Goal: Task Accomplishment & Management: Use online tool/utility

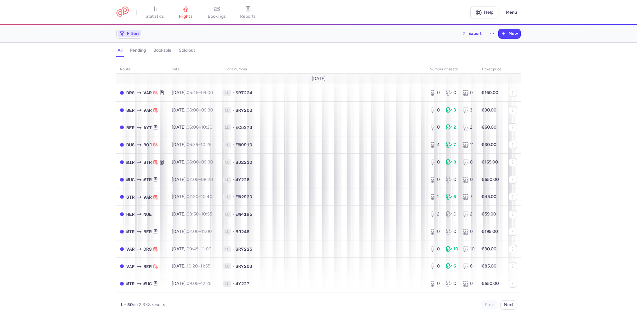
click at [128, 36] on span "Filters" at bounding box center [133, 33] width 13 height 5
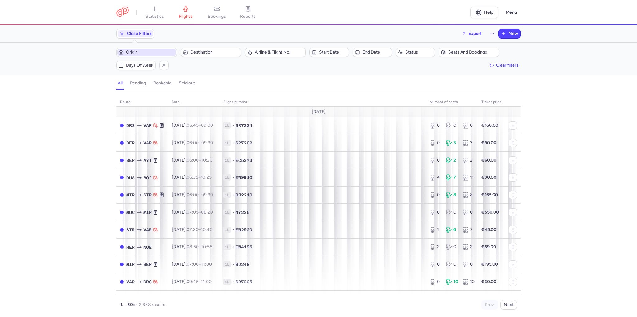
click at [156, 52] on span "Origin" at bounding box center [150, 52] width 49 height 5
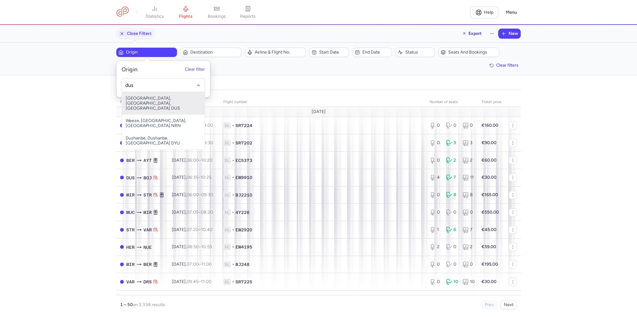
click at [156, 97] on span "[GEOGRAPHIC_DATA], [GEOGRAPHIC_DATA], [GEOGRAPHIC_DATA] DUS" at bounding box center [163, 103] width 83 height 22
type input "dus"
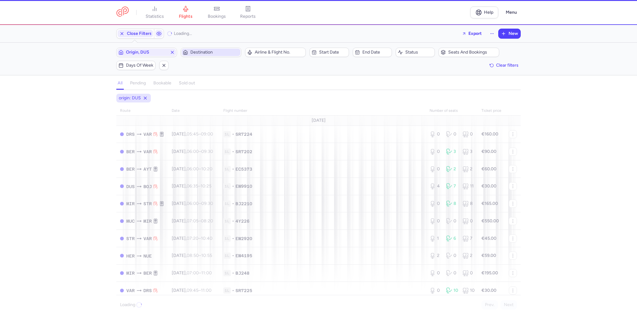
click at [202, 55] on span "Destination" at bounding box center [211, 52] width 59 height 7
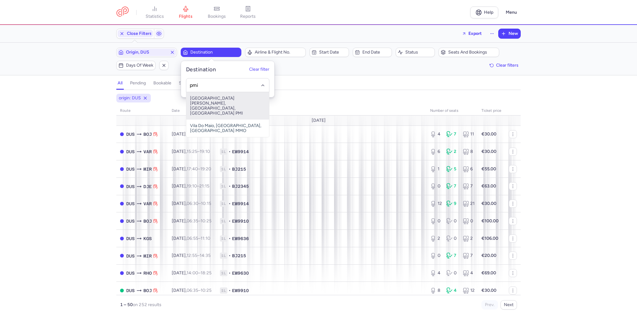
click at [214, 98] on span "[GEOGRAPHIC_DATA][PERSON_NAME], [GEOGRAPHIC_DATA], [GEOGRAPHIC_DATA] PMI" at bounding box center [227, 105] width 83 height 27
type input "pmi"
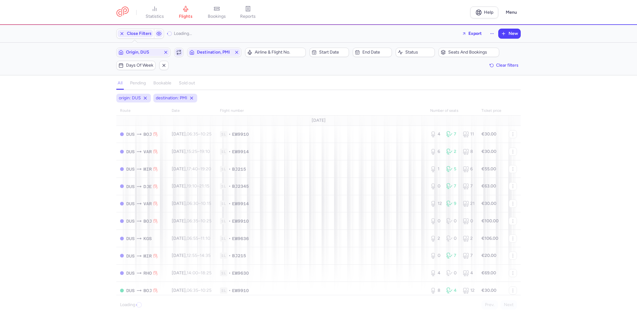
click at [178, 50] on icon "button" at bounding box center [178, 52] width 5 height 5
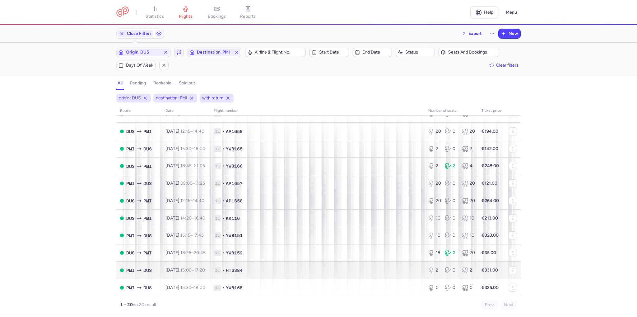
scroll to position [31, 0]
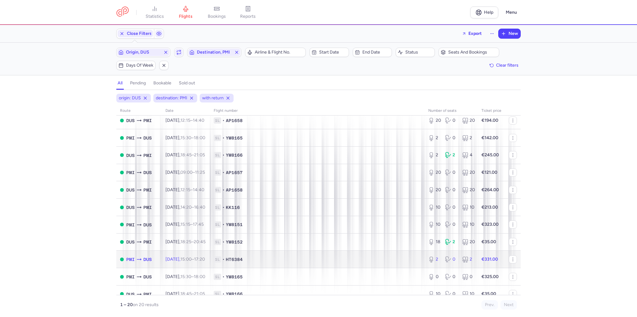
click at [210, 258] on td "[DATE] 15:00 – 17:20 +0" at bounding box center [186, 258] width 48 height 17
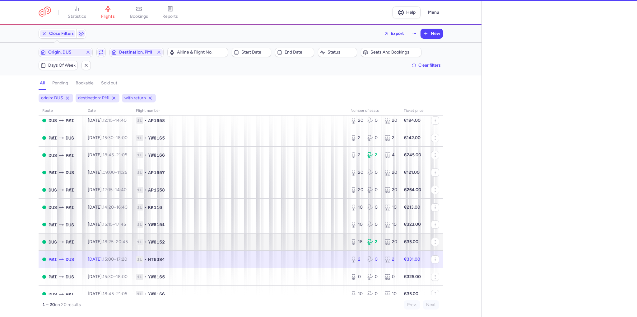
select select "days"
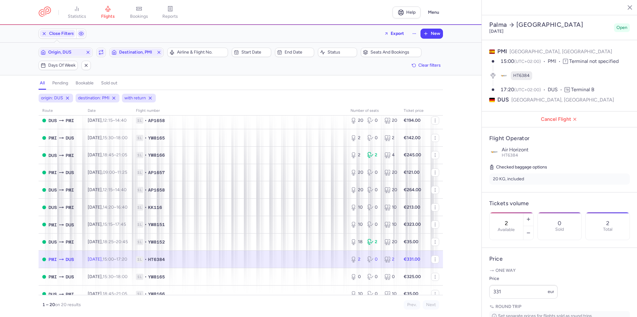
click at [523, 212] on div "2 Available" at bounding box center [507, 225] width 34 height 27
click at [521, 305] on span "Save changes" at bounding box center [510, 305] width 31 height 6
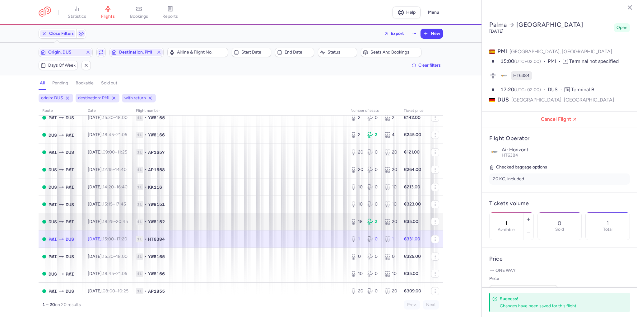
scroll to position [62, 0]
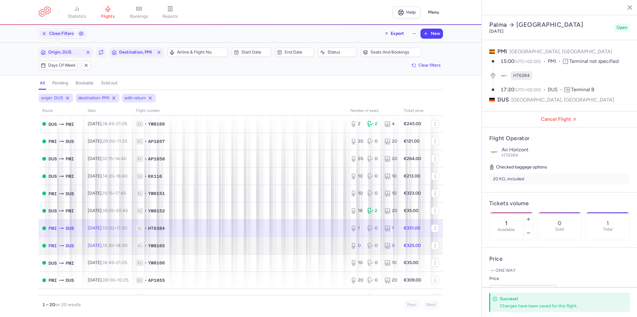
click at [255, 249] on span "1L • YW8165" at bounding box center [239, 245] width 207 height 6
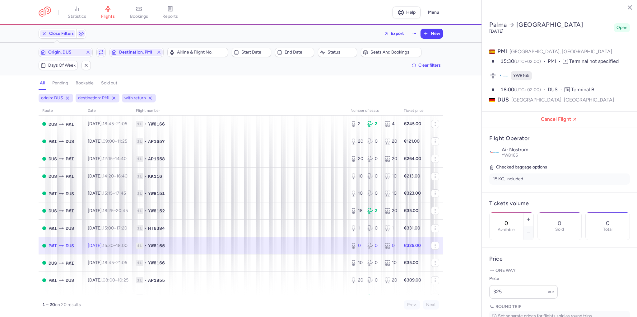
click at [514, 220] on input "0" at bounding box center [506, 223] width 15 height 7
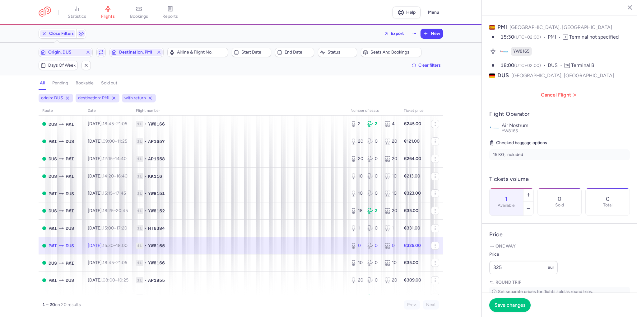
scroll to position [31, 0]
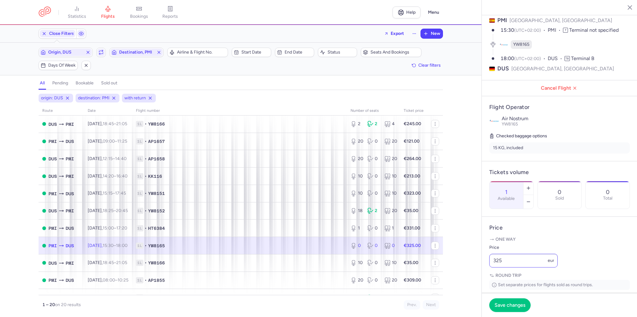
type input "1"
drag, startPoint x: 521, startPoint y: 276, endPoint x: 482, endPoint y: 279, distance: 39.3
click at [483, 280] on article "Price One way Price 3 eur Round trip Set separate prices for flights sold as ro…" at bounding box center [560, 265] width 156 height 96
drag, startPoint x: 518, startPoint y: 276, endPoint x: 485, endPoint y: 274, distance: 33.0
click at [486, 274] on article "Price One way Price 453 eur €325.00 €453.00 Round trip Set separate prices for …" at bounding box center [560, 270] width 156 height 106
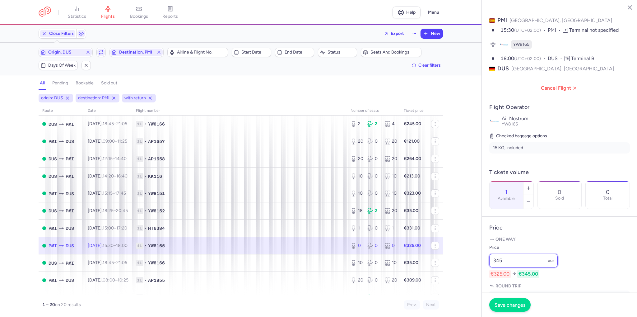
type input "345"
click at [520, 300] on button "Save changes" at bounding box center [509, 305] width 41 height 14
